Goal: Check status: Check status

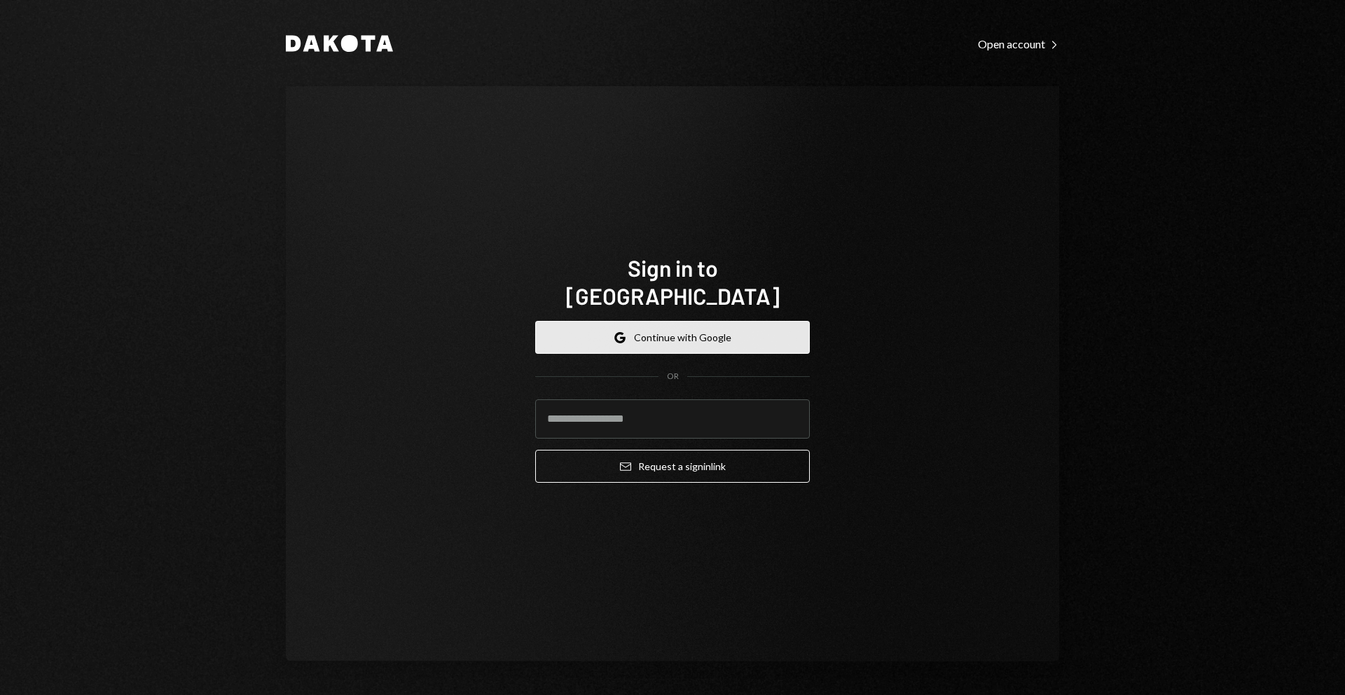
click at [729, 321] on button "Google Continue with Google" at bounding box center [672, 337] width 275 height 33
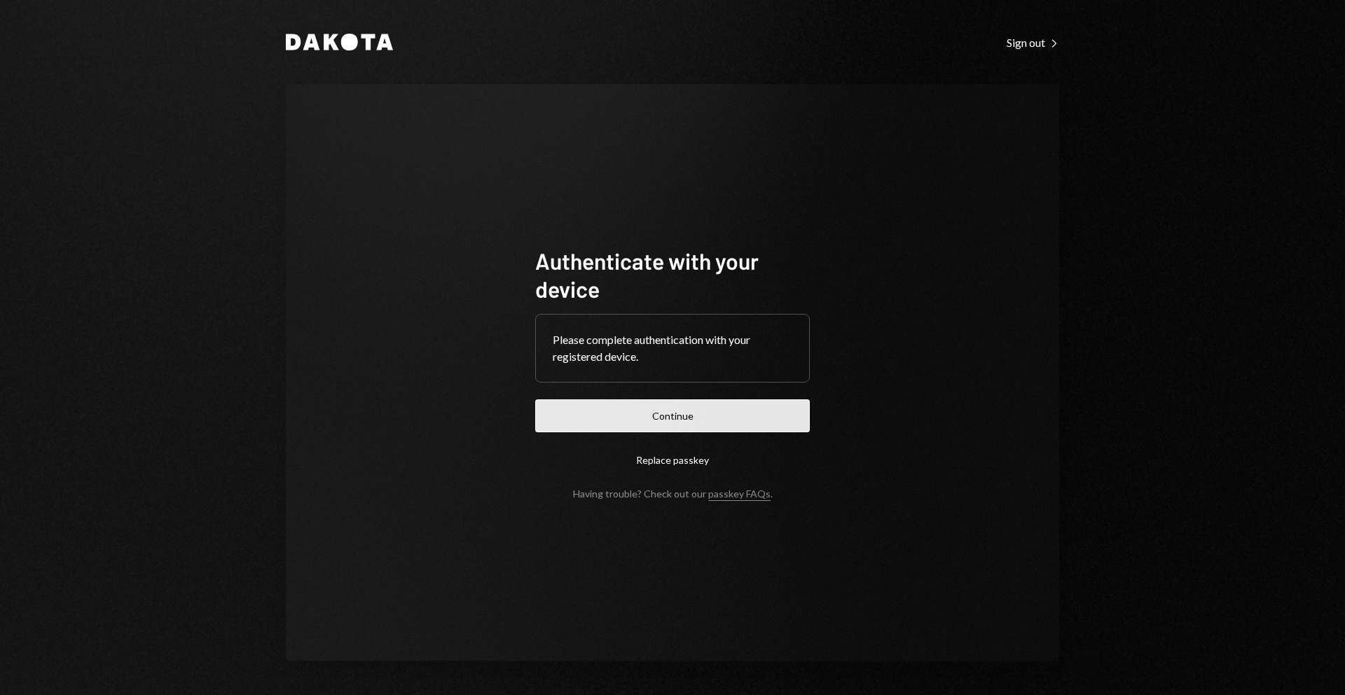
click at [729, 414] on button "Continue" at bounding box center [672, 415] width 275 height 33
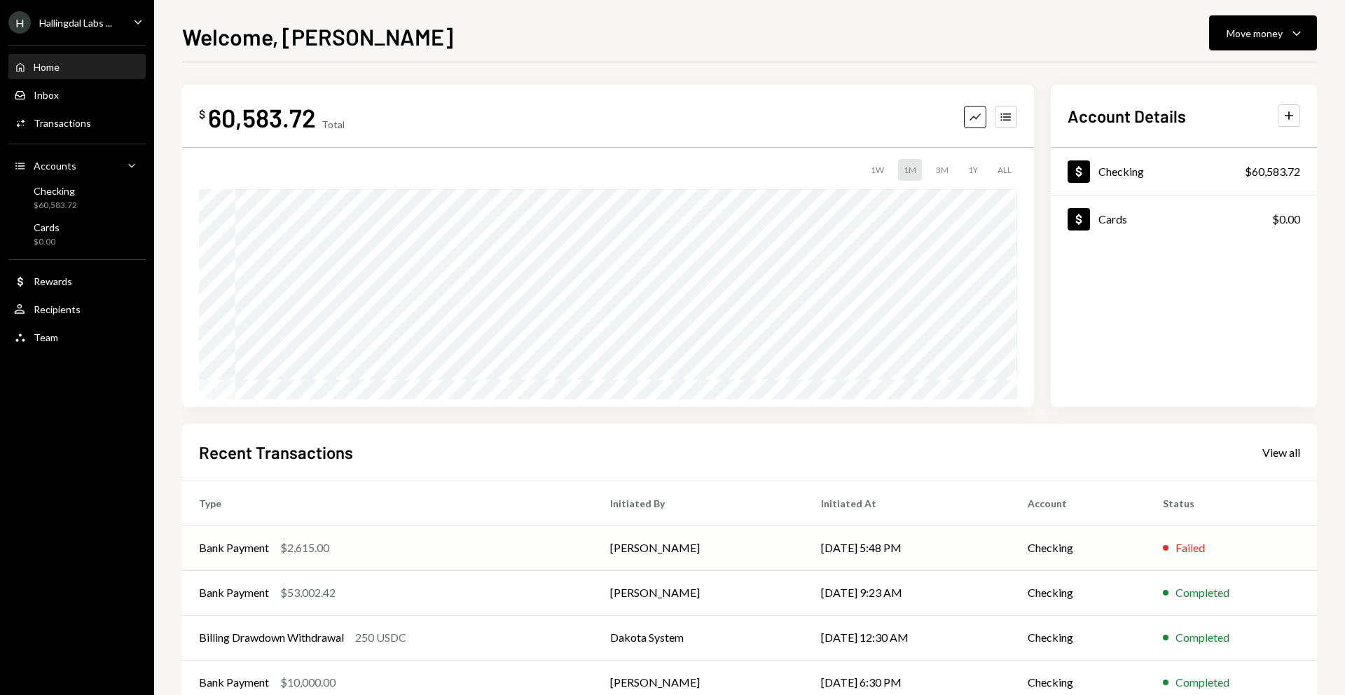
click at [515, 541] on div "Bank Payment $2,615.00" at bounding box center [388, 548] width 378 height 17
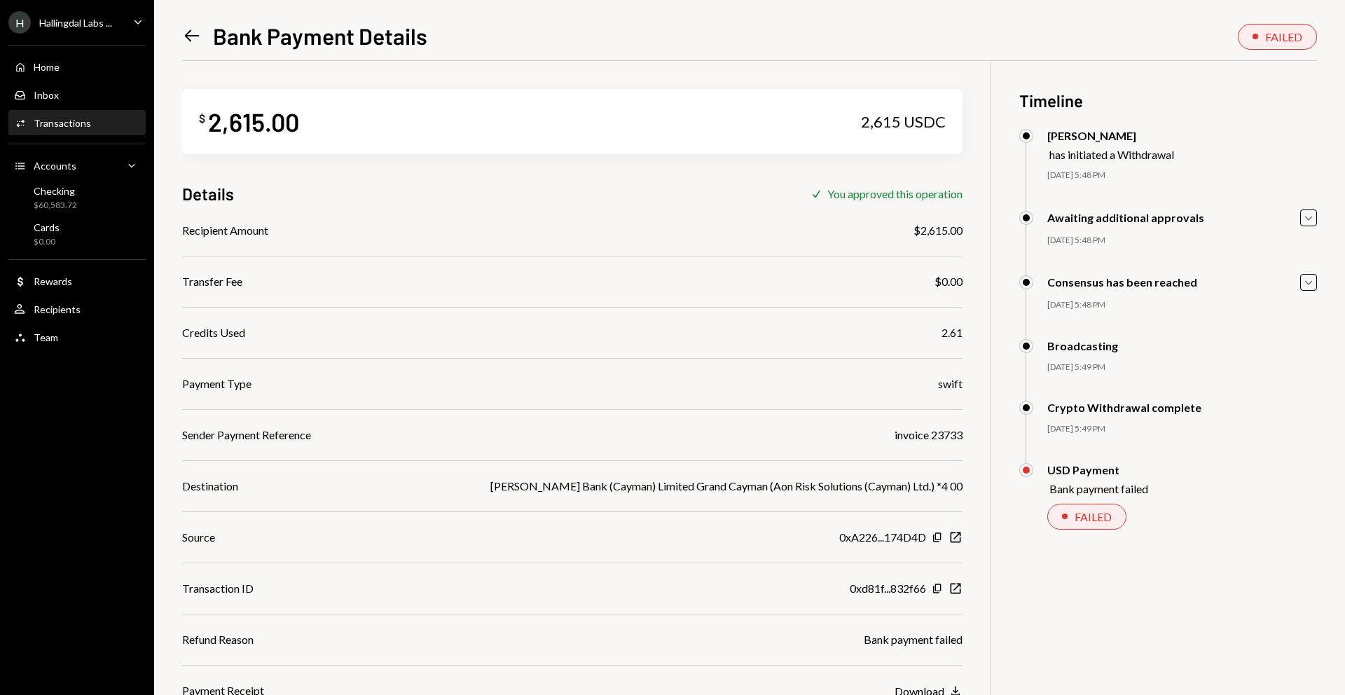
click at [1162, 137] on div "Peter Thewissen" at bounding box center [1111, 135] width 127 height 13
click at [103, 29] on div "H Hallingdal Labs ..." at bounding box center [60, 22] width 104 height 22
click at [535, 51] on div "Left Arrow Bank Payment Details FAILED $ 2,615.00 2,615 USDC Details Check You …" at bounding box center [749, 357] width 1135 height 675
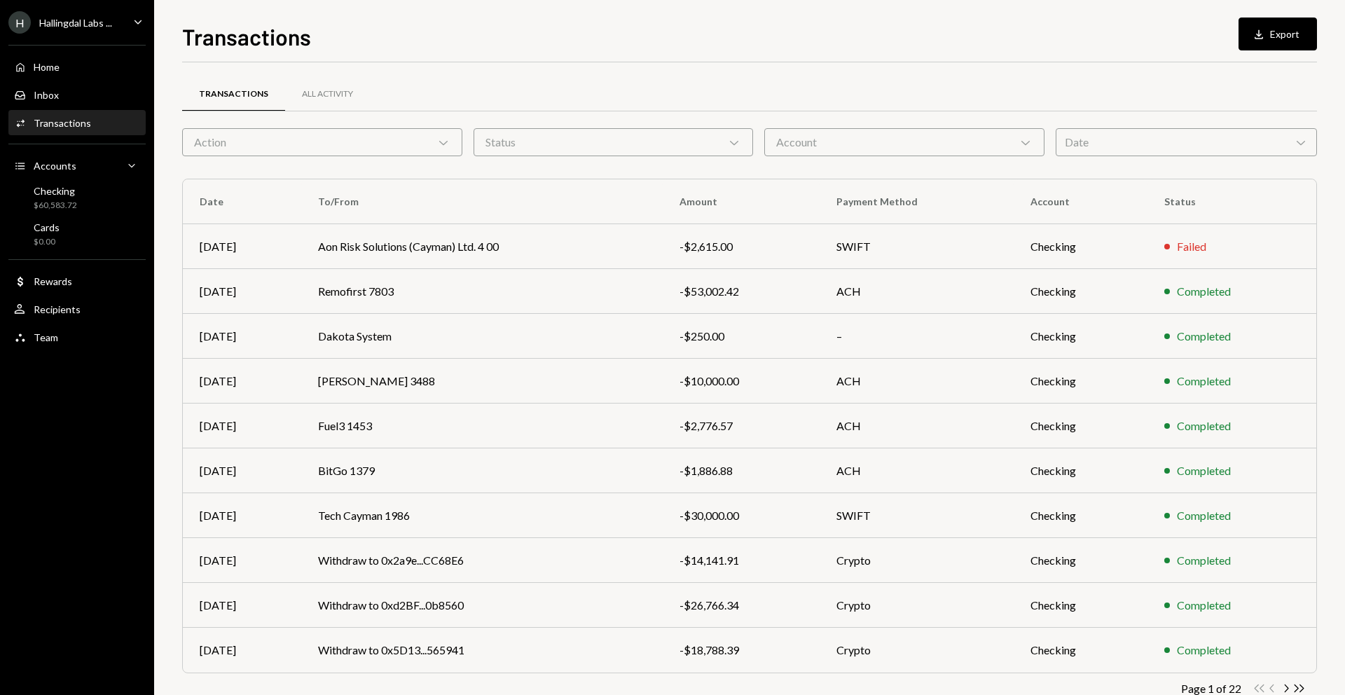
click at [704, 49] on div "Transactions Download Export" at bounding box center [749, 35] width 1135 height 31
